Goal: Task Accomplishment & Management: Manage account settings

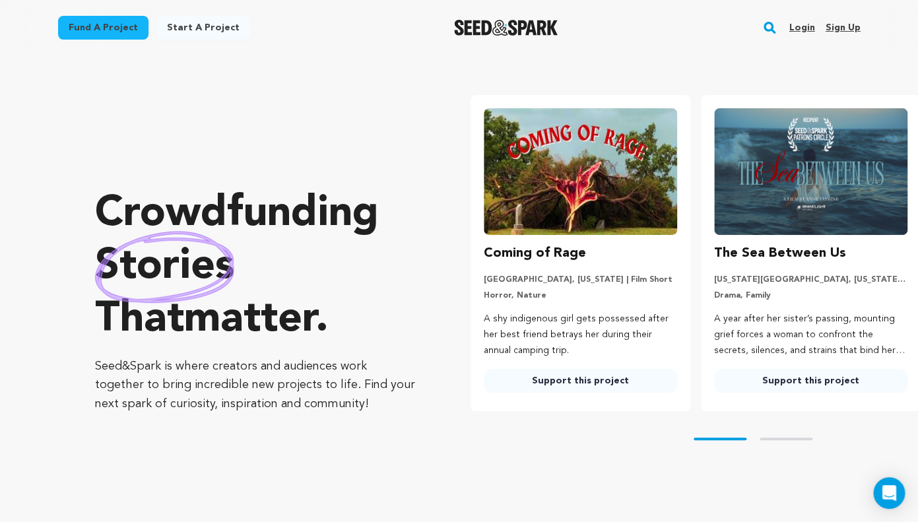
click at [809, 26] on link "Login" at bounding box center [802, 27] width 26 height 21
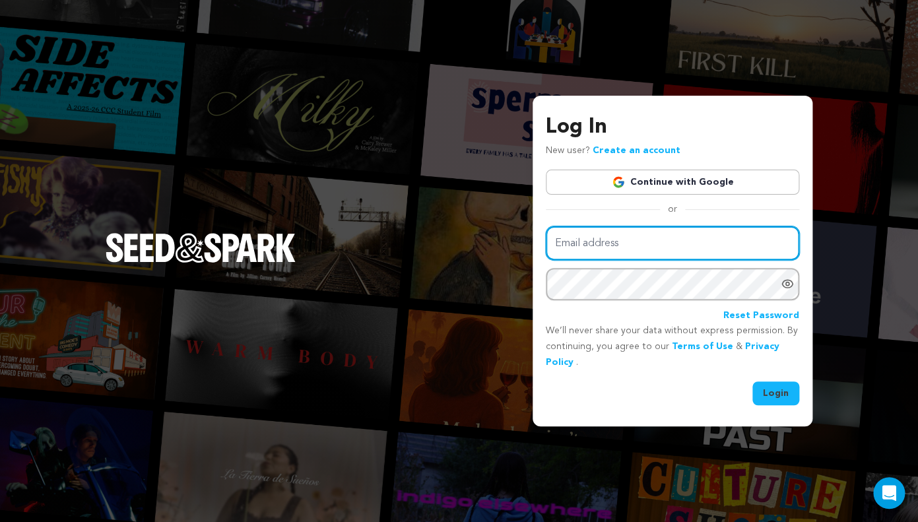
click at [616, 237] on input "Email address" at bounding box center [672, 243] width 253 height 34
type input "metzlidi@protonmail.com"
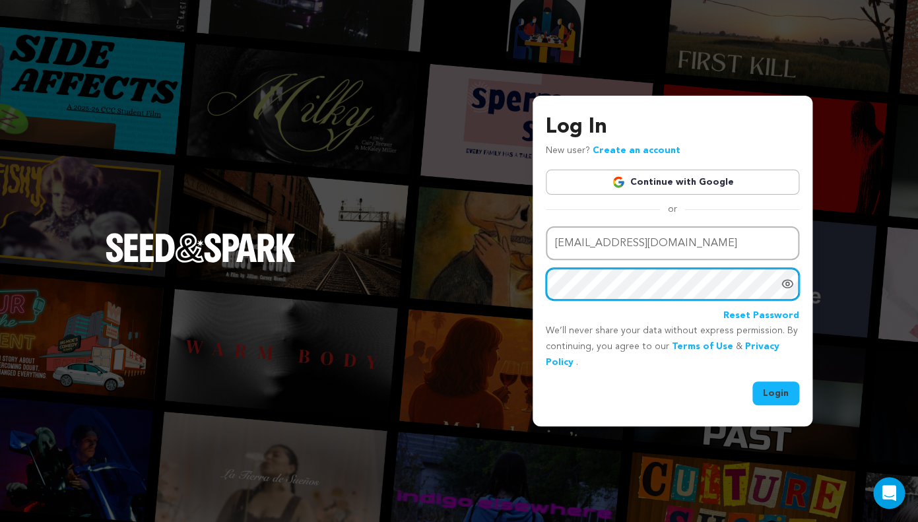
click at [752, 381] on button "Login" at bounding box center [775, 393] width 47 height 24
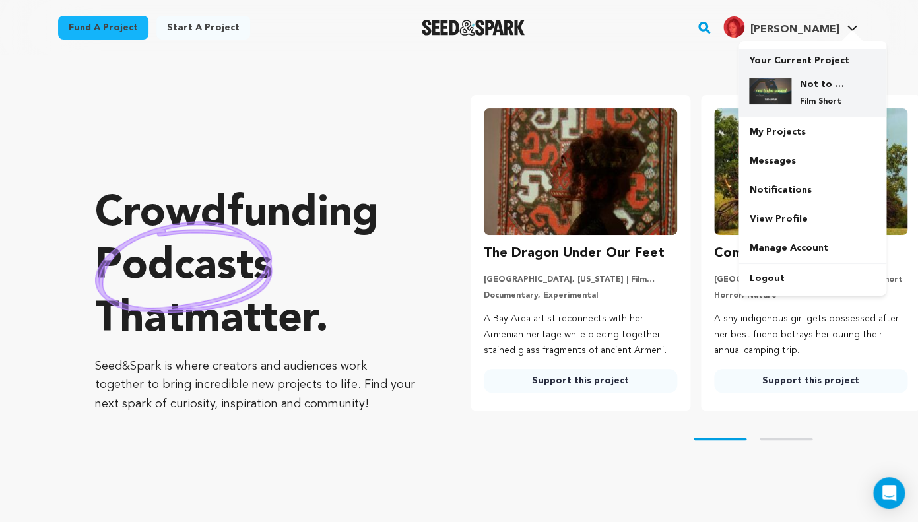
click at [823, 83] on h4 "Not to be saved" at bounding box center [823, 84] width 48 height 13
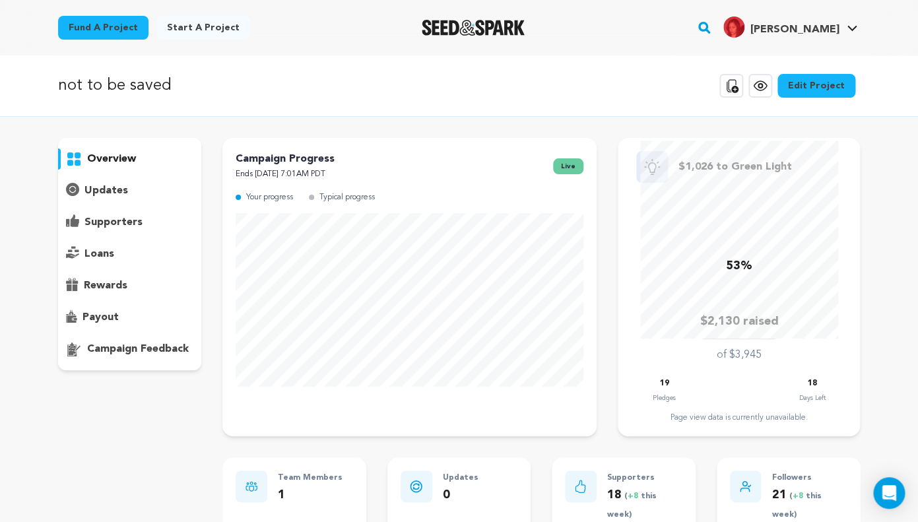
click at [138, 224] on p "supporters" at bounding box center [113, 223] width 58 height 16
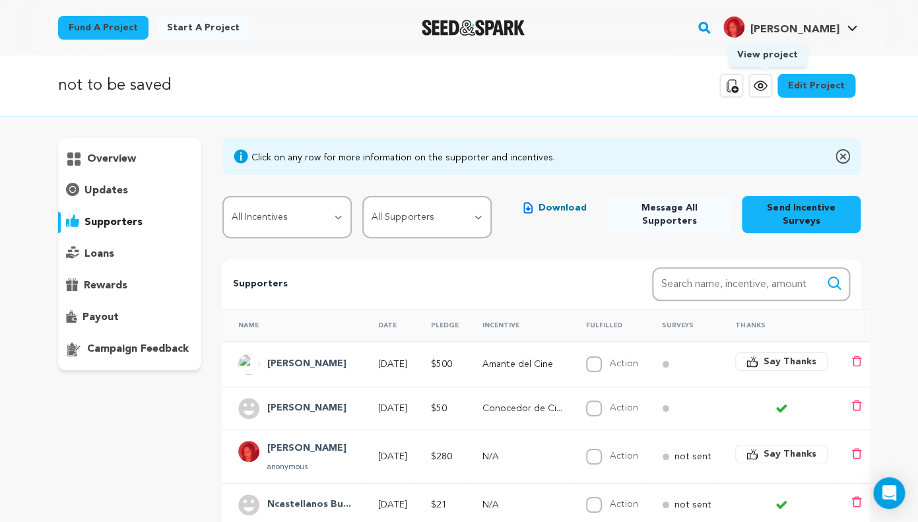
click at [762, 91] on icon at bounding box center [760, 86] width 16 height 16
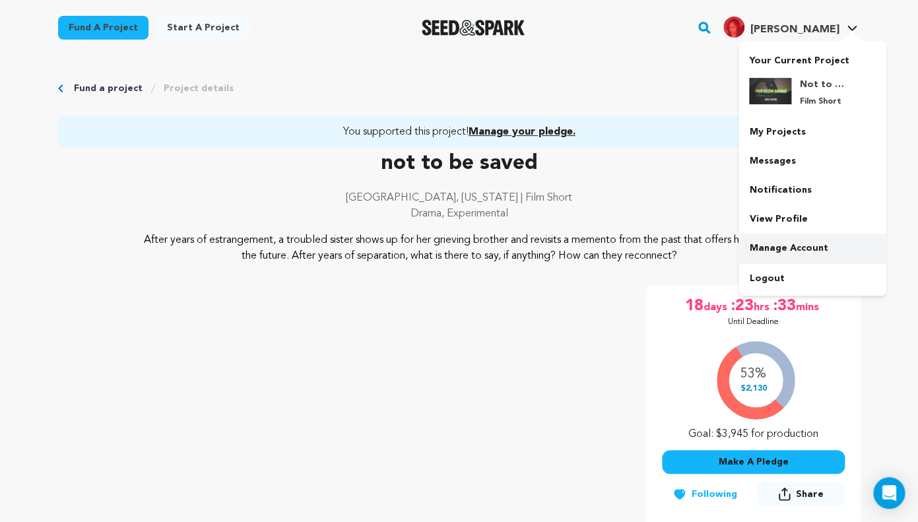
click at [756, 252] on link "Manage Account" at bounding box center [813, 248] width 148 height 29
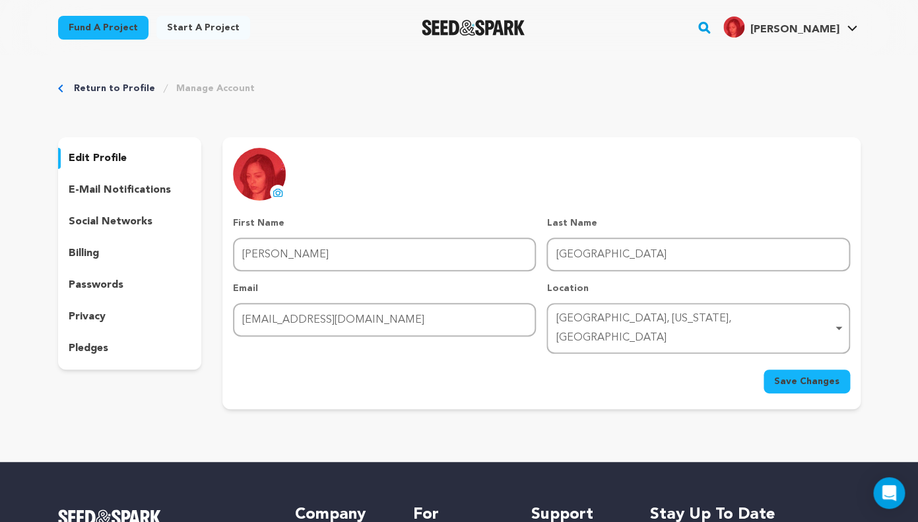
click at [83, 345] on p "pledges" at bounding box center [89, 349] width 40 height 16
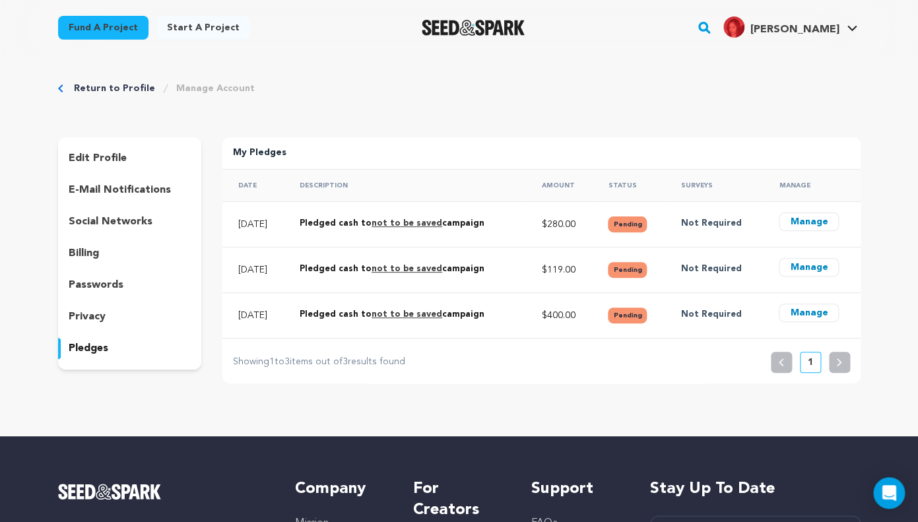
click at [814, 224] on button "Manage" at bounding box center [809, 222] width 60 height 18
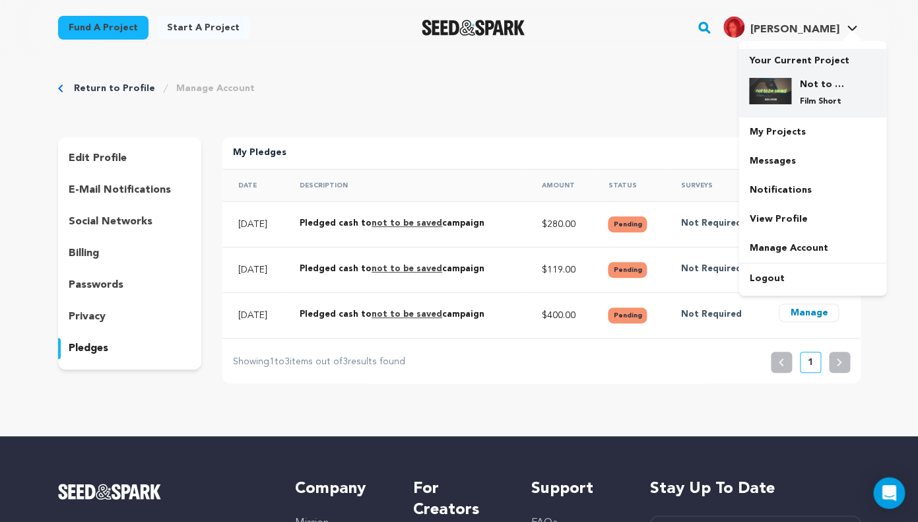
click at [806, 81] on h4 "Not to be saved" at bounding box center [823, 84] width 48 height 13
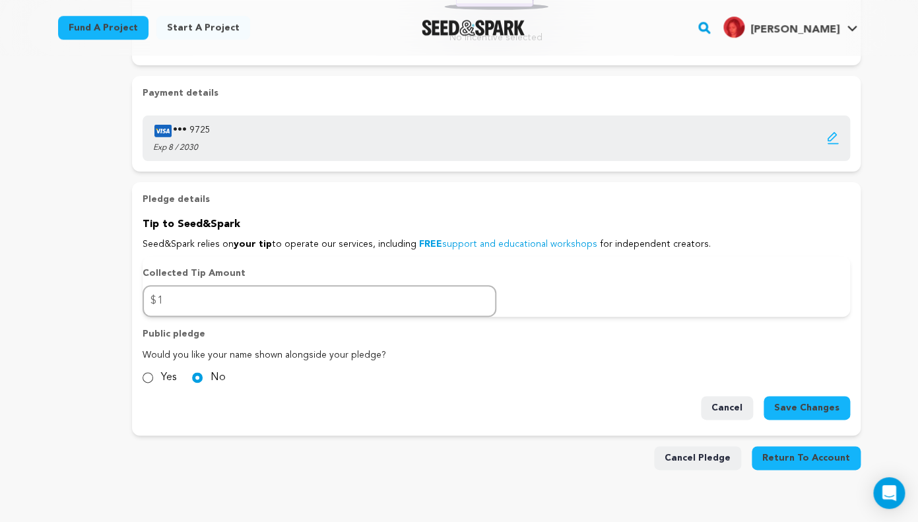
scroll to position [393, 0]
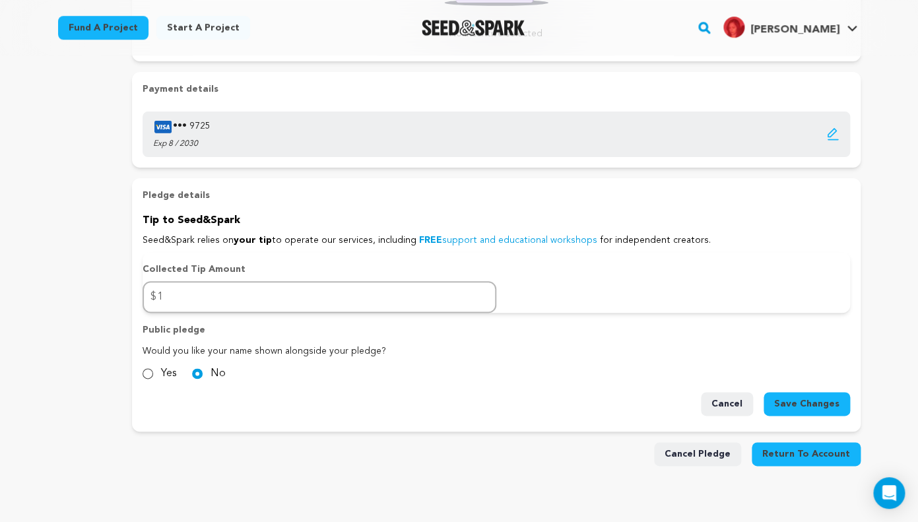
click at [692, 451] on button "Cancel Pledge" at bounding box center [697, 454] width 87 height 24
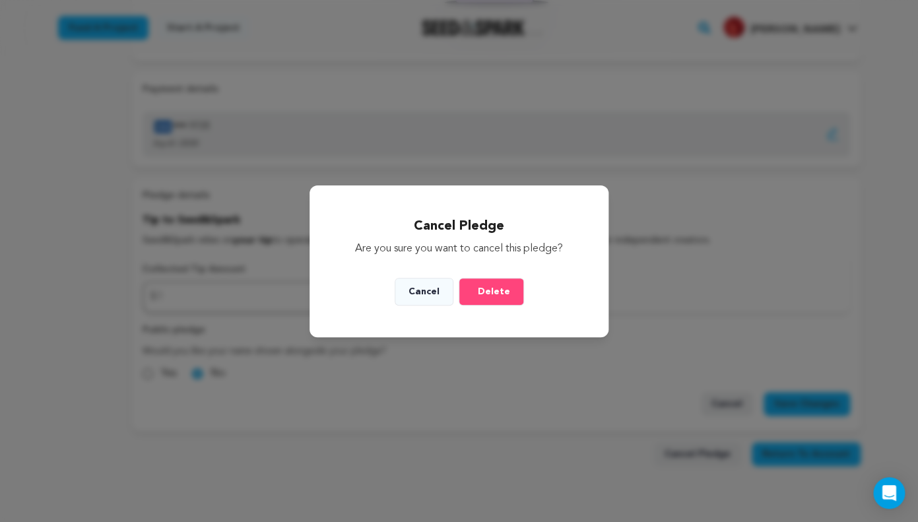
click at [478, 292] on button "Delete" at bounding box center [491, 292] width 65 height 28
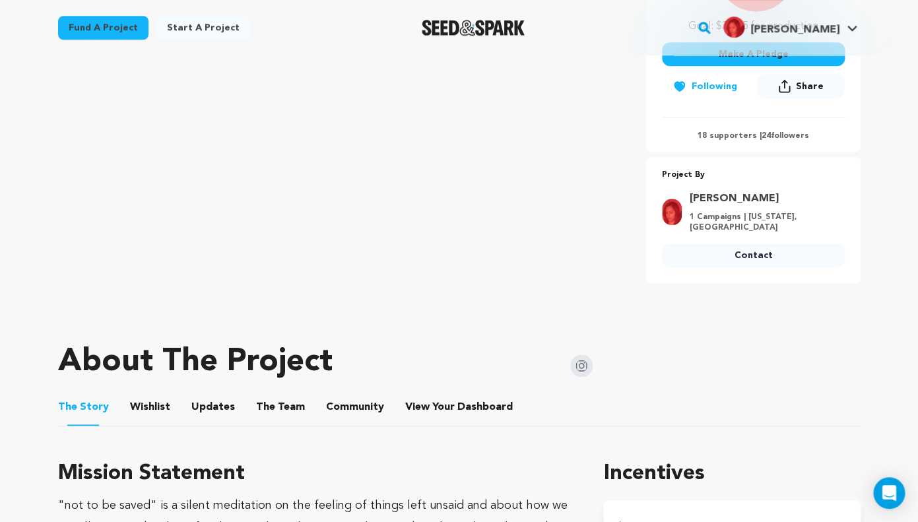
scroll to position [455, 0]
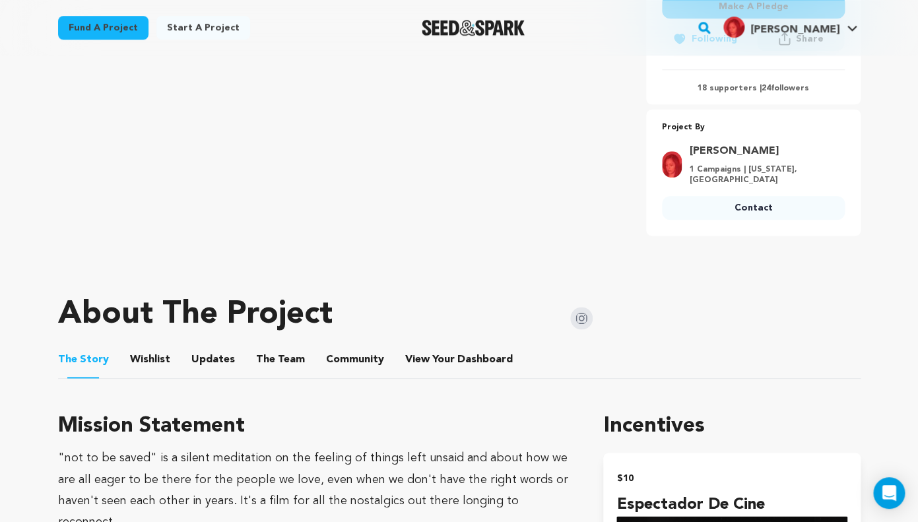
click at [360, 352] on button "Community" at bounding box center [355, 363] width 32 height 32
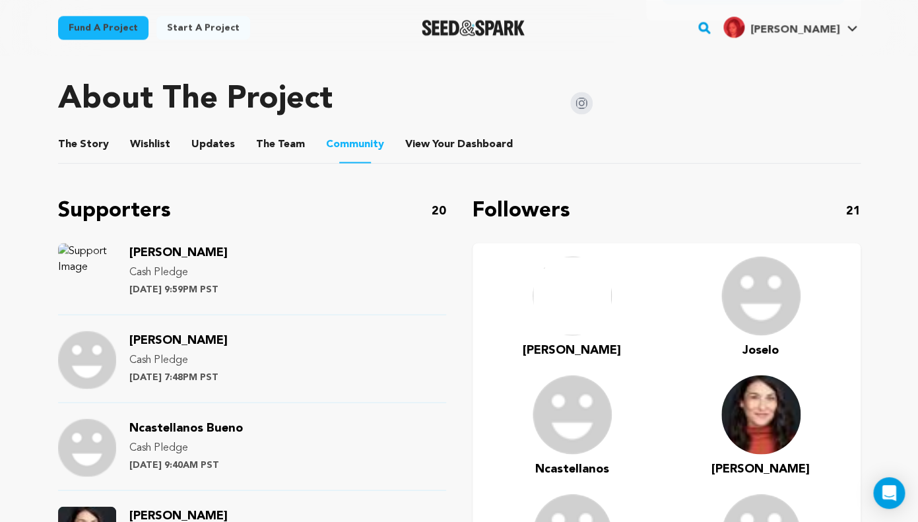
scroll to position [676, 0]
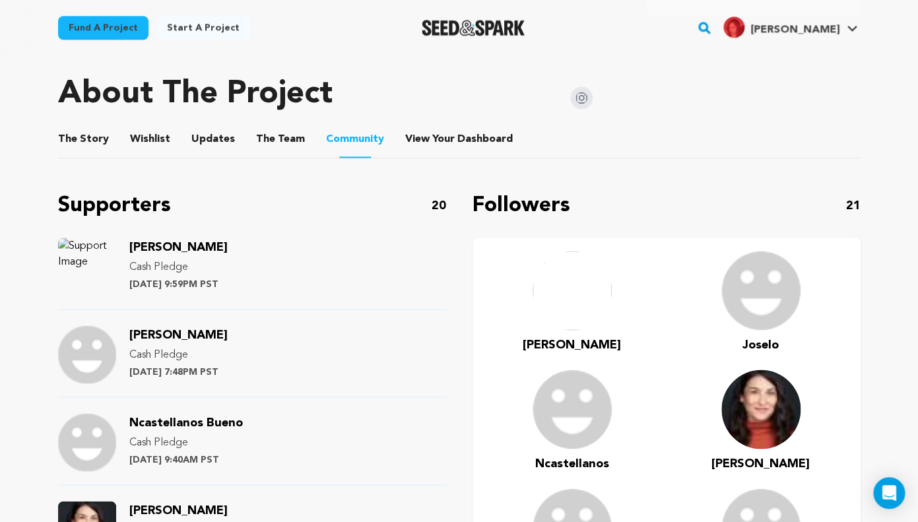
click at [273, 135] on button "The Team" at bounding box center [281, 142] width 32 height 32
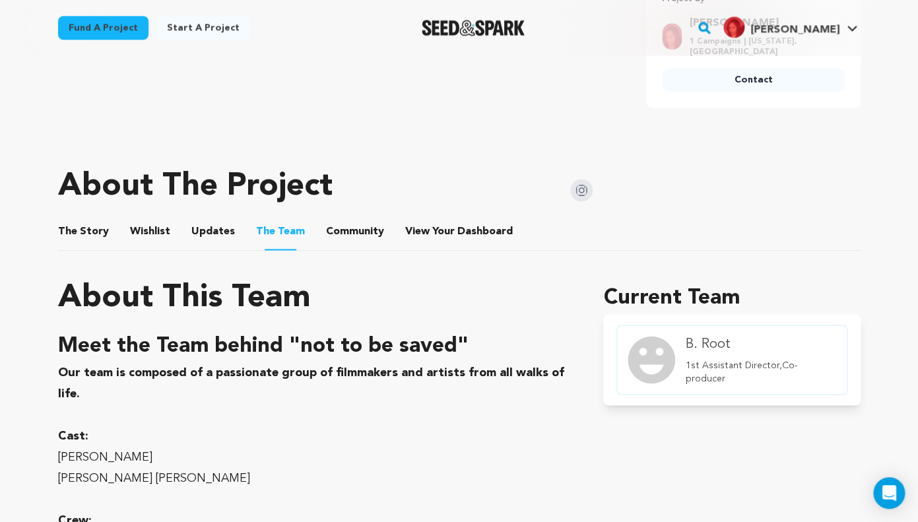
scroll to position [582, 0]
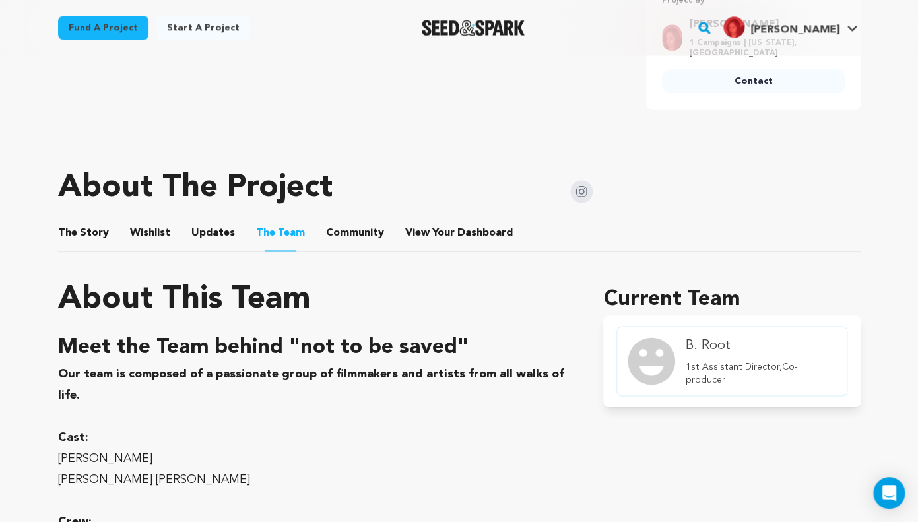
click at [197, 229] on button "Updates" at bounding box center [213, 236] width 32 height 32
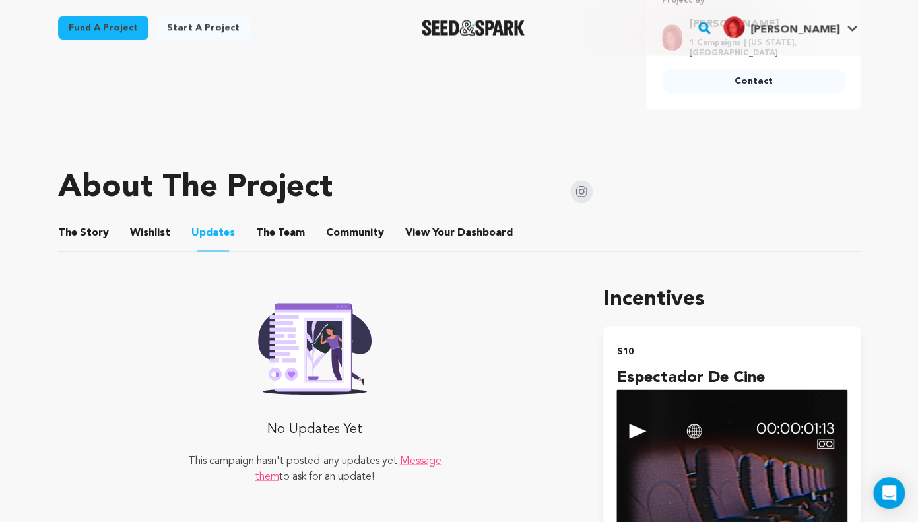
click at [154, 220] on button "Wishlist" at bounding box center [150, 236] width 32 height 32
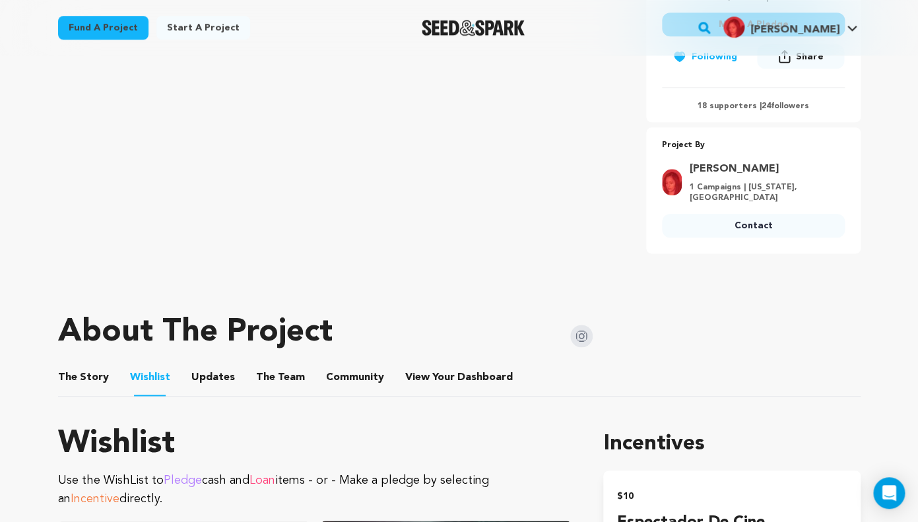
scroll to position [443, 0]
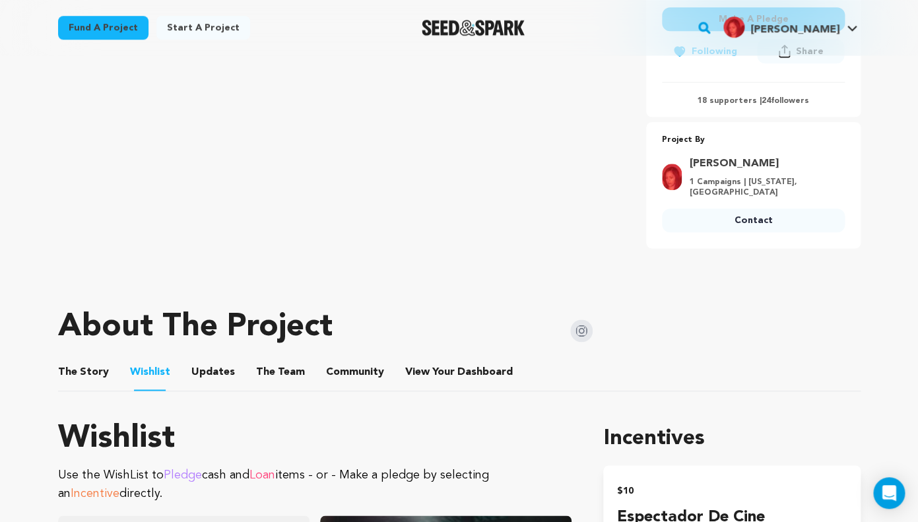
click at [77, 376] on button "The Story" at bounding box center [83, 375] width 32 height 32
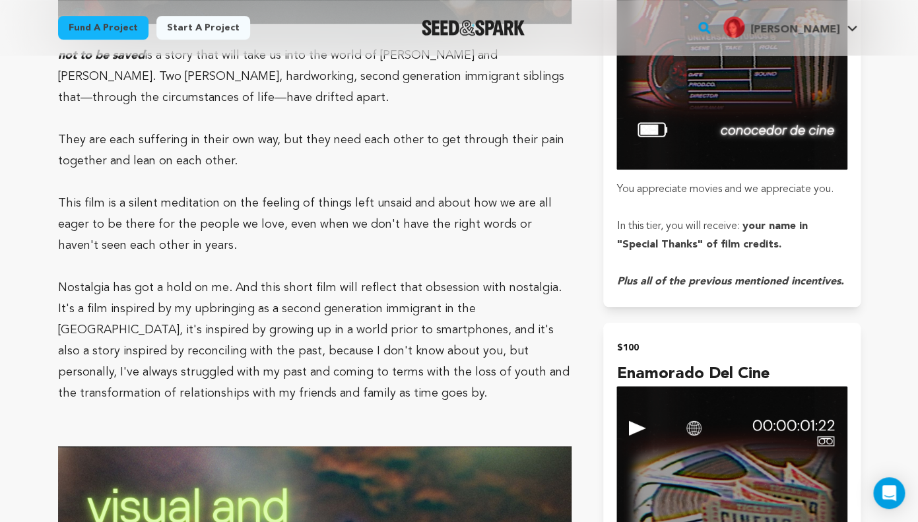
scroll to position [2114, 0]
